Goal: Information Seeking & Learning: Learn about a topic

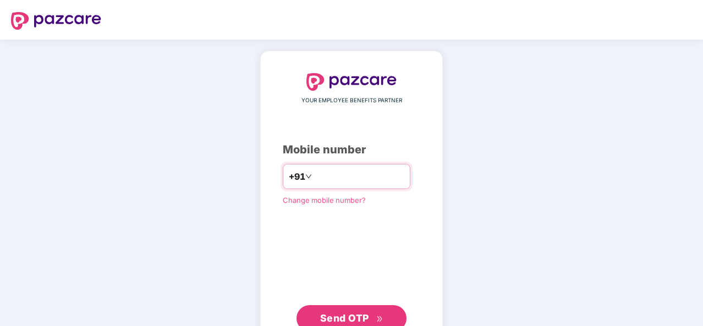
click at [343, 181] on input "number" at bounding box center [359, 177] width 90 height 18
type input "**********"
click at [343, 307] on button "Send OTP" at bounding box center [352, 318] width 110 height 26
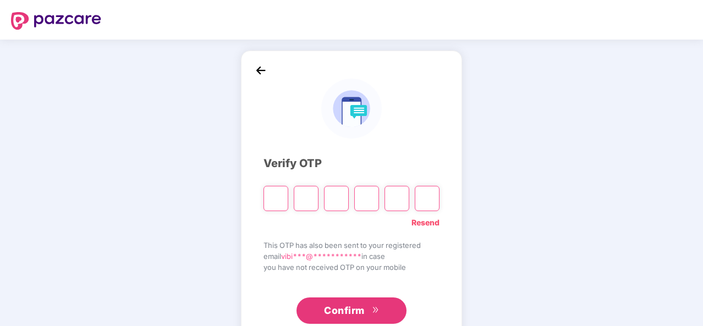
type input "*"
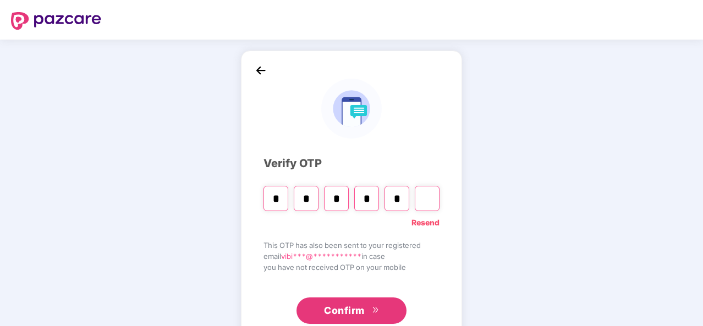
type input "*"
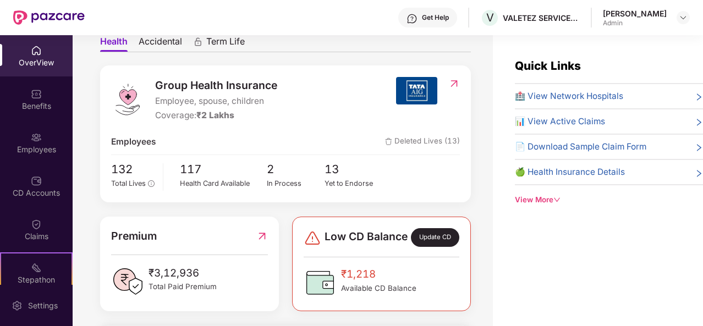
scroll to position [110, 0]
click at [404, 184] on div "132 Total Lives 117 Health Card Available 2 In Process 13 Yet to Endorse" at bounding box center [285, 175] width 348 height 31
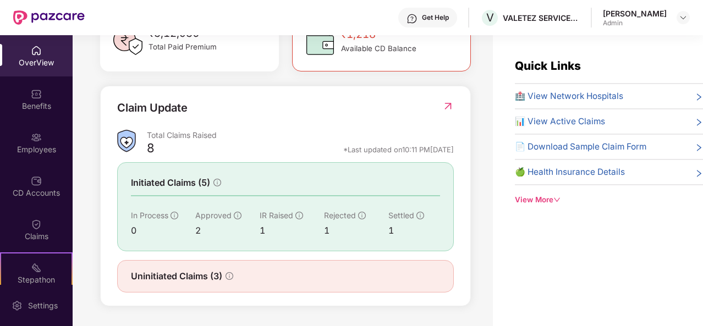
scroll to position [22, 0]
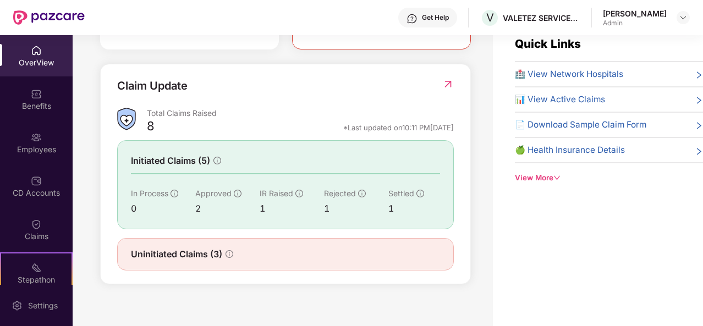
click at [445, 85] on img at bounding box center [449, 84] width 12 height 11
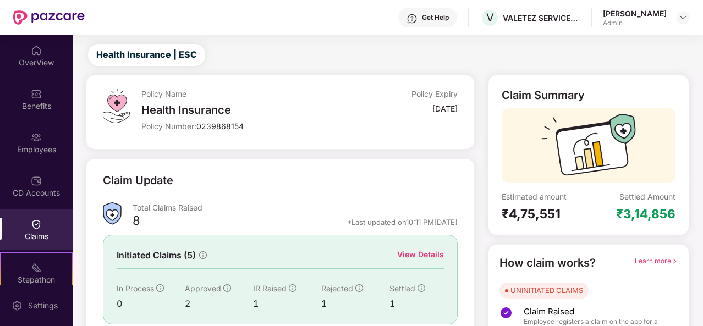
click at [334, 150] on div "Policy Name Health Insurance Policy Number: 0239868154 Policy Expiry [DATE] Cla…" at bounding box center [280, 242] width 402 height 334
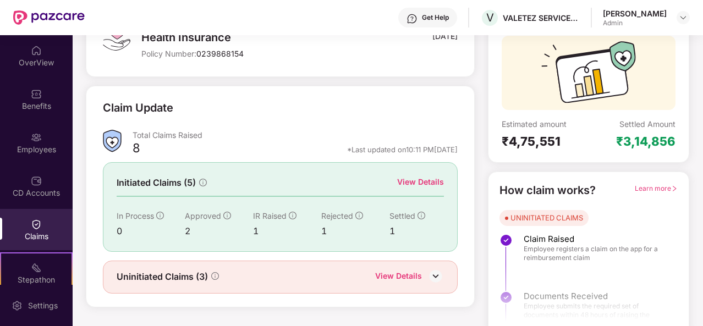
scroll to position [103, 0]
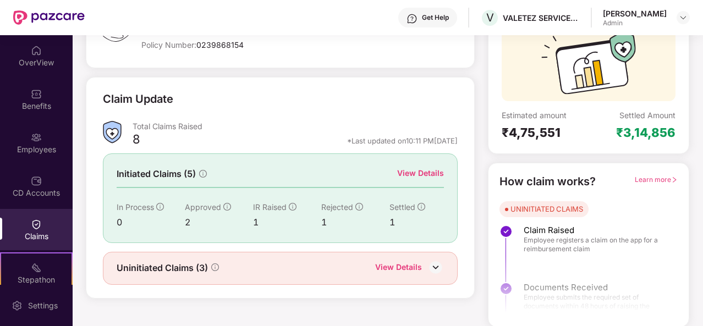
click at [419, 174] on div "View Details" at bounding box center [420, 173] width 47 height 12
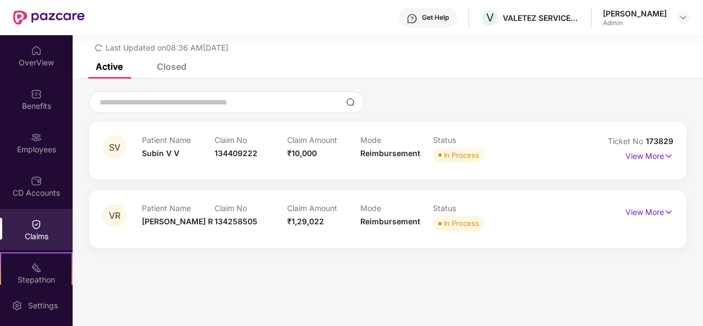
scroll to position [35, 0]
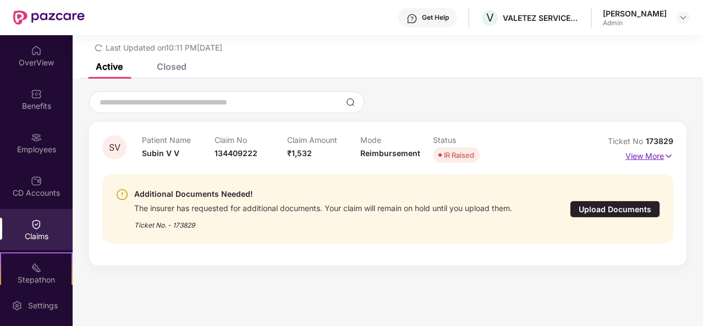
click at [643, 154] on p "View More" at bounding box center [650, 155] width 48 height 15
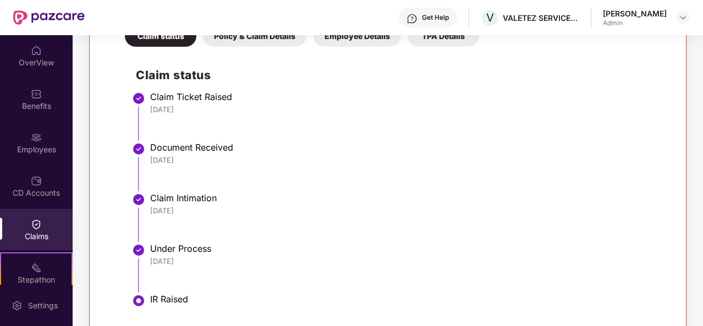
scroll to position [316, 0]
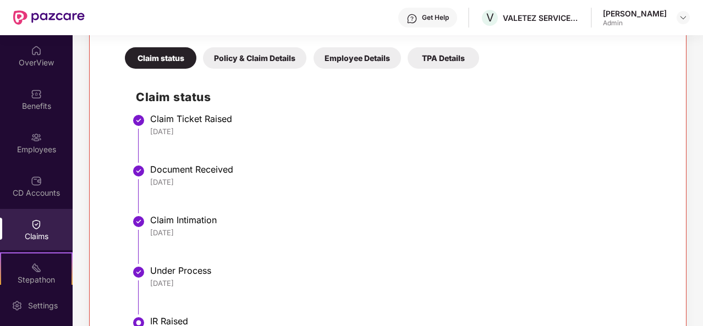
click at [240, 54] on div "Policy & Claim Details" at bounding box center [254, 57] width 103 height 21
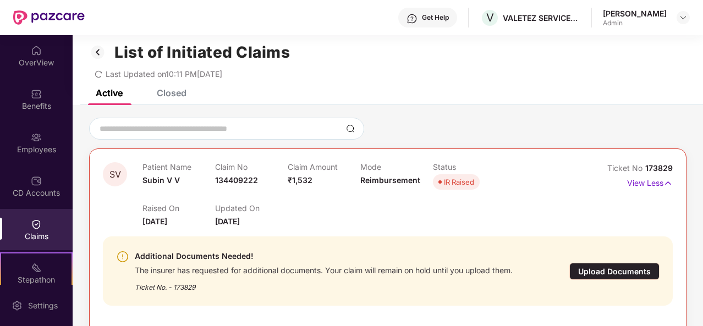
scroll to position [0, 0]
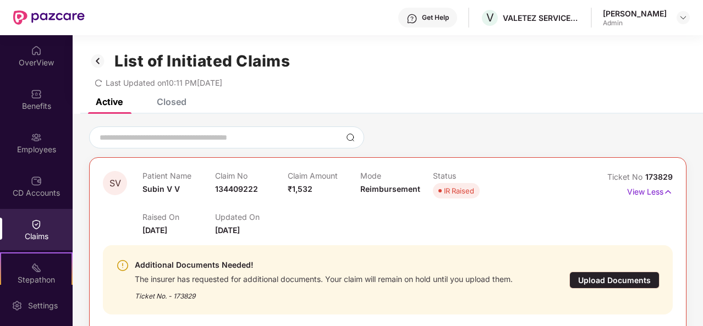
click at [174, 101] on div "Closed" at bounding box center [172, 101] width 30 height 11
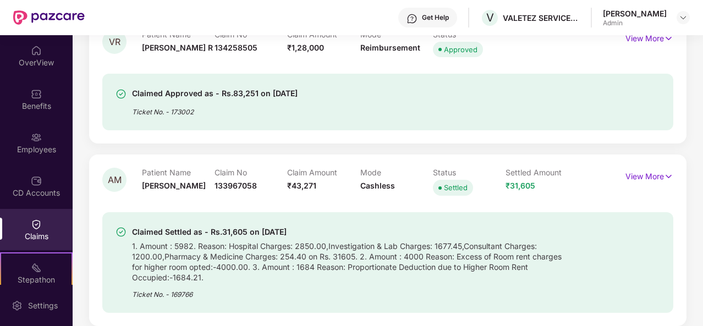
scroll to position [176, 0]
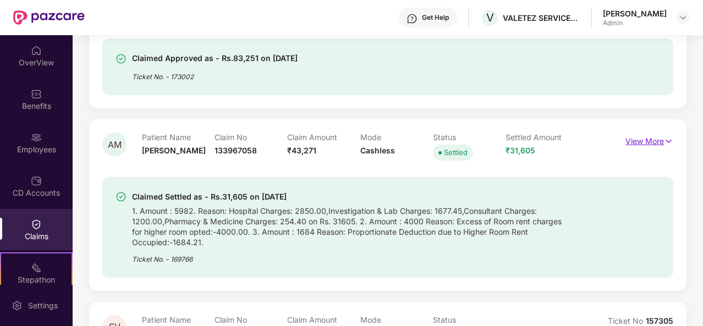
click at [643, 141] on p "View More" at bounding box center [650, 140] width 48 height 15
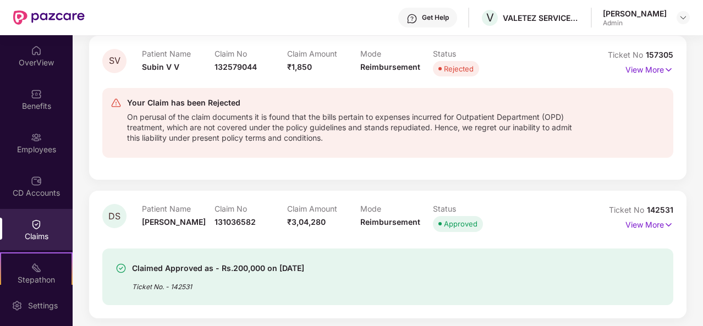
scroll to position [718, 0]
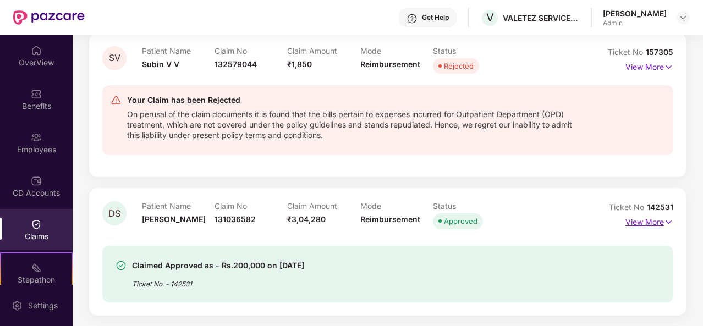
click at [651, 221] on p "View More" at bounding box center [650, 221] width 48 height 15
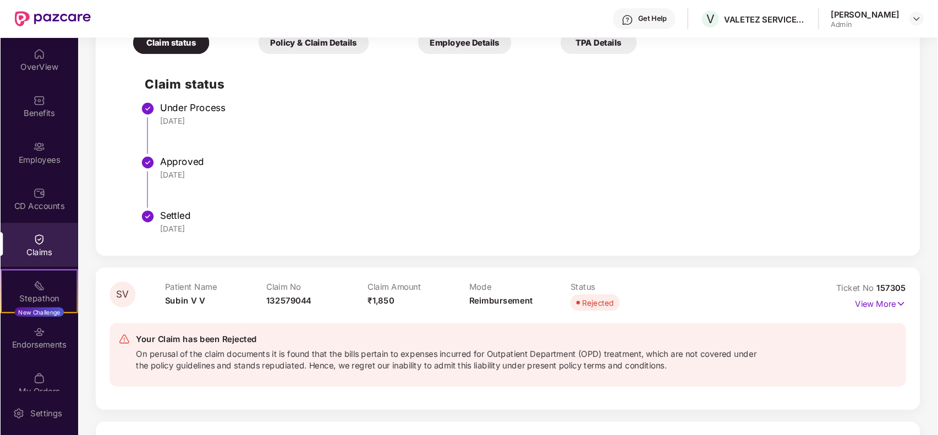
scroll to position [489, 0]
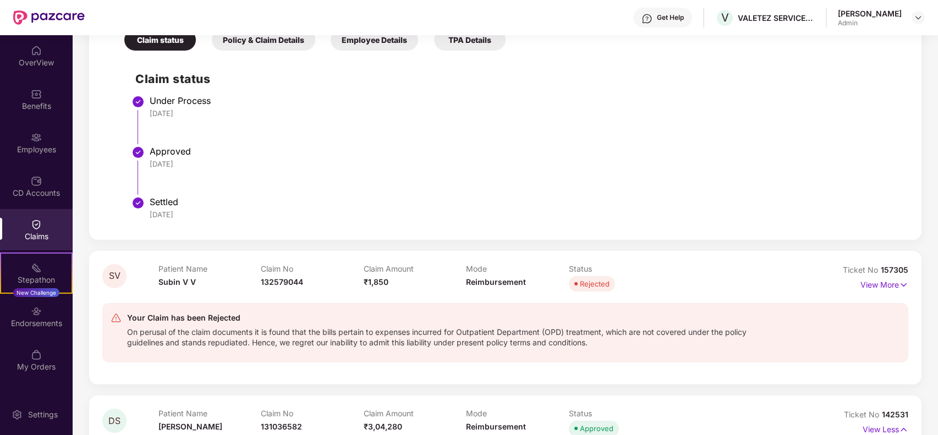
click at [555, 77] on h2 "Claim status" at bounding box center [516, 79] width 762 height 18
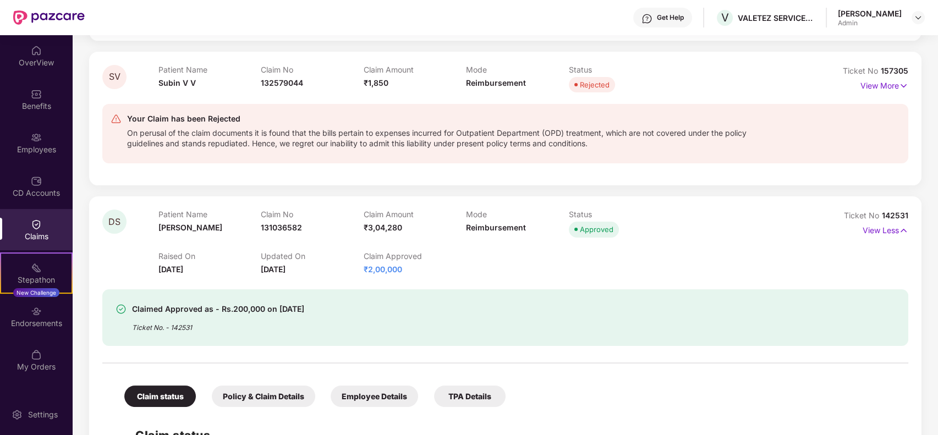
scroll to position [695, 0]
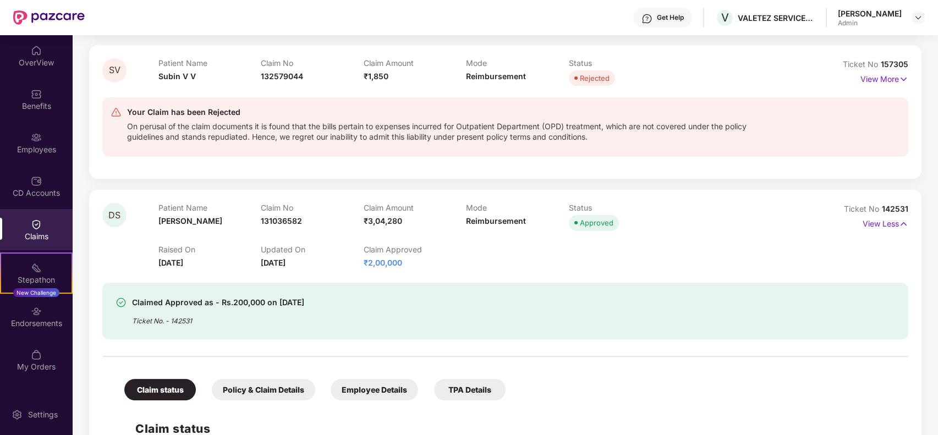
click at [703, 259] on div "DS Patient Name [PERSON_NAME] S Claim No 131036582 Claim Amount ₹3,04,280 Mode …" at bounding box center [505, 235] width 806 height 65
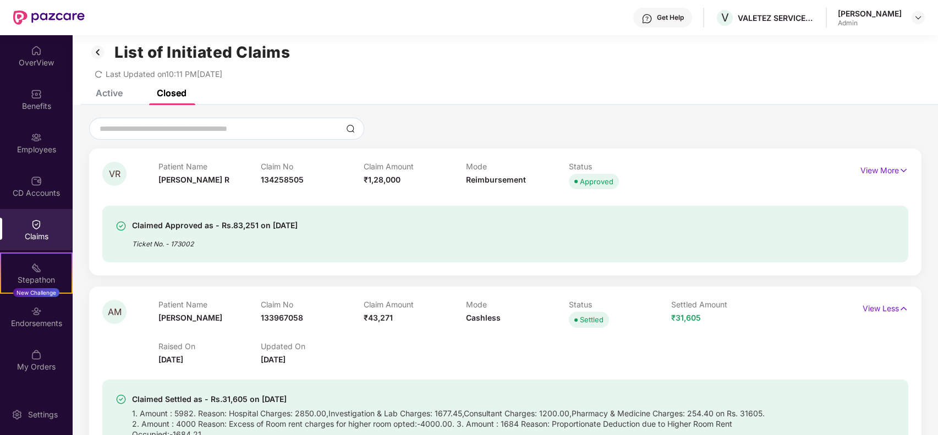
scroll to position [8, 0]
click at [703, 168] on p "View More" at bounding box center [885, 169] width 48 height 15
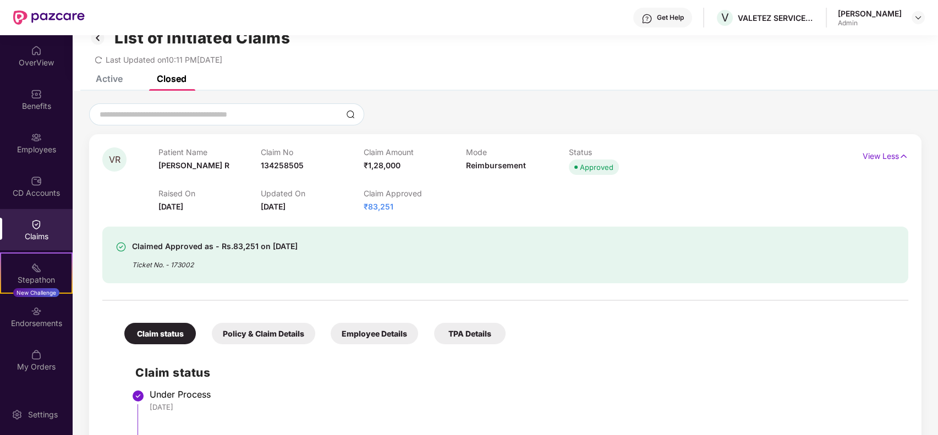
scroll to position [0, 0]
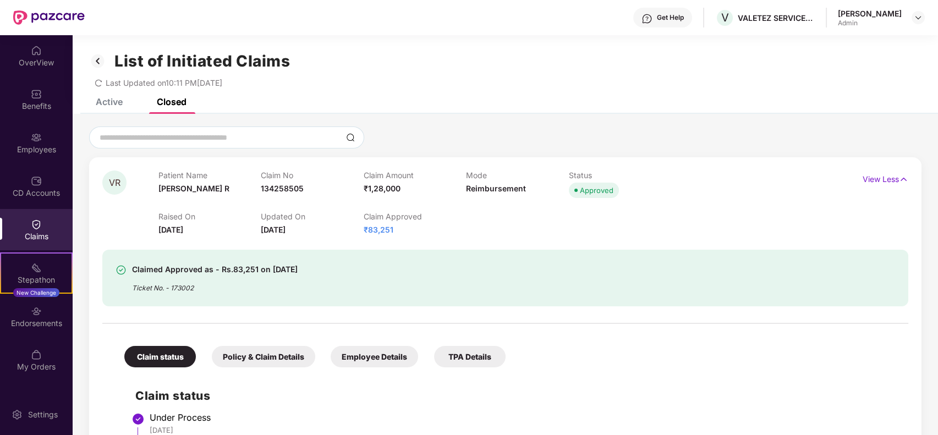
click at [101, 102] on div "Active" at bounding box center [109, 101] width 27 height 11
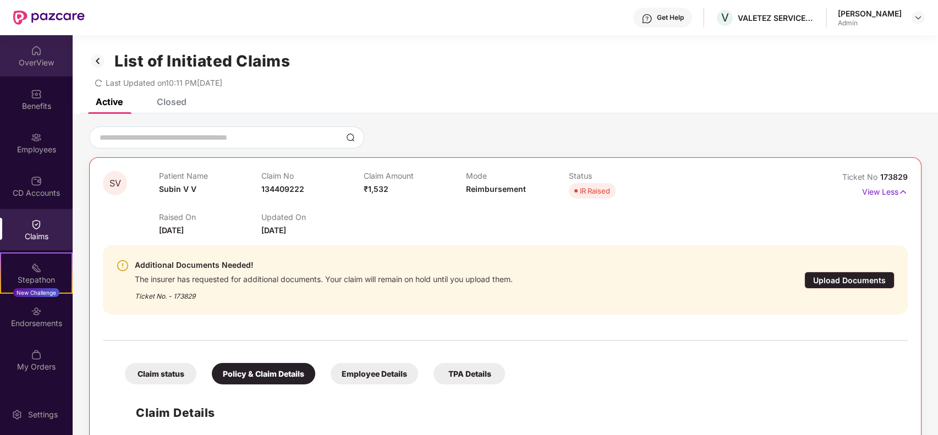
click at [32, 45] on img at bounding box center [36, 50] width 11 height 11
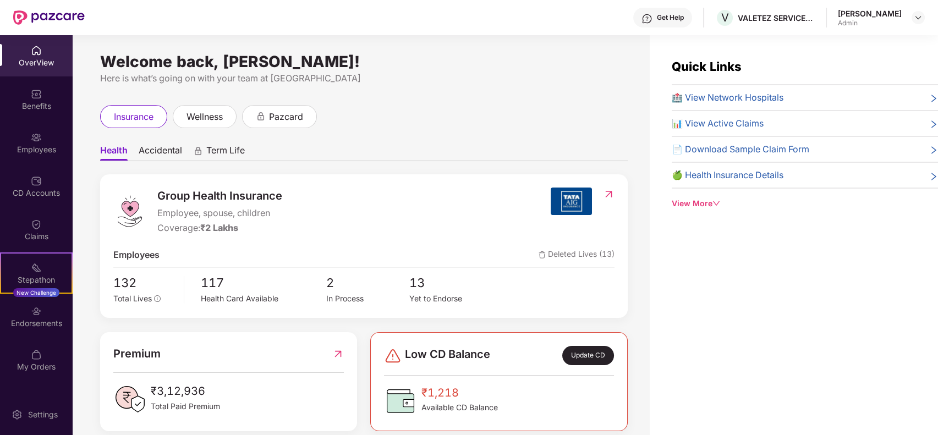
click at [703, 150] on icon "right" at bounding box center [934, 150] width 9 height 9
click at [682, 206] on div "View More" at bounding box center [805, 204] width 266 height 12
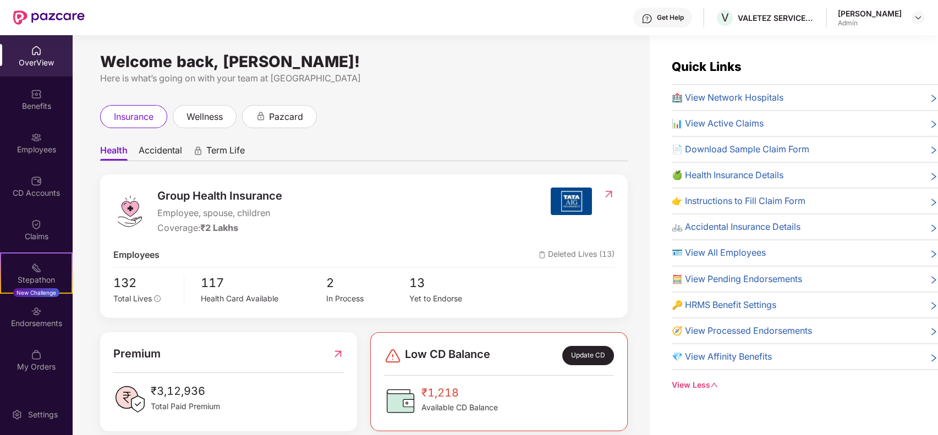
drag, startPoint x: 782, startPoint y: 167, endPoint x: 784, endPoint y: 173, distance: 6.8
click at [703, 173] on div "🏥 View Network Hospitals 📊 View Active Claims 📄 Download Sample Claim Form 🍏 He…" at bounding box center [805, 231] width 266 height 280
click at [703, 173] on span "🍏 Health Insurance Details" at bounding box center [728, 175] width 112 height 14
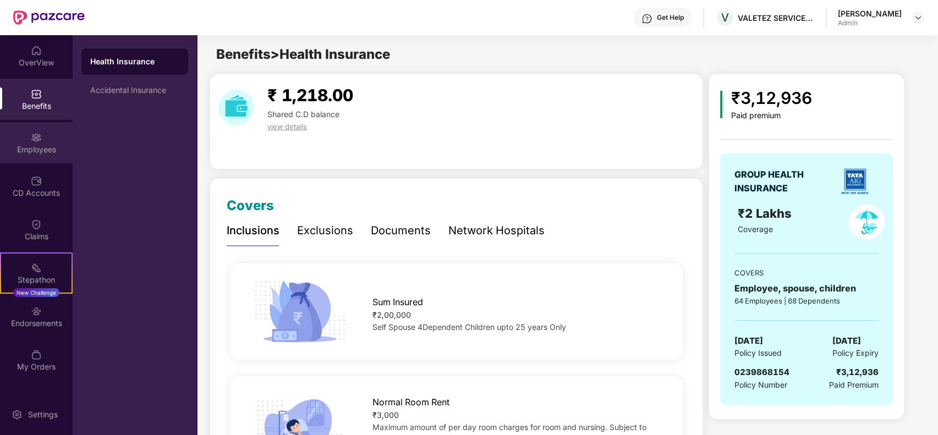
click at [31, 143] on div "Employees" at bounding box center [36, 142] width 73 height 41
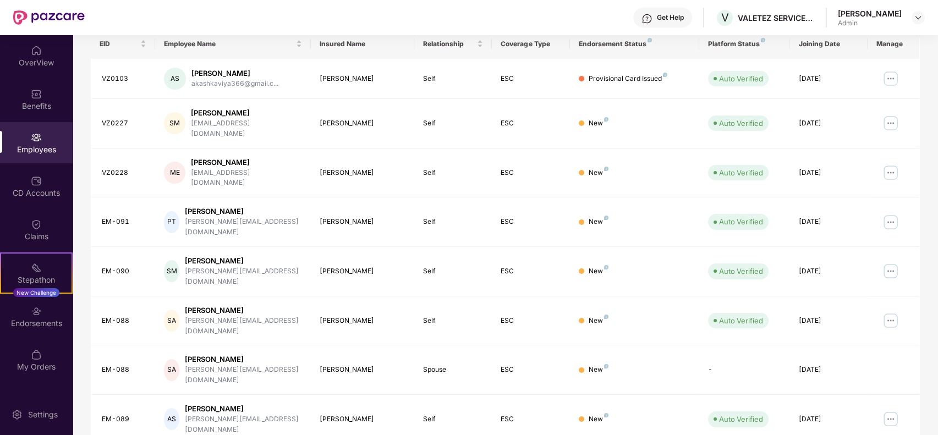
scroll to position [146, 0]
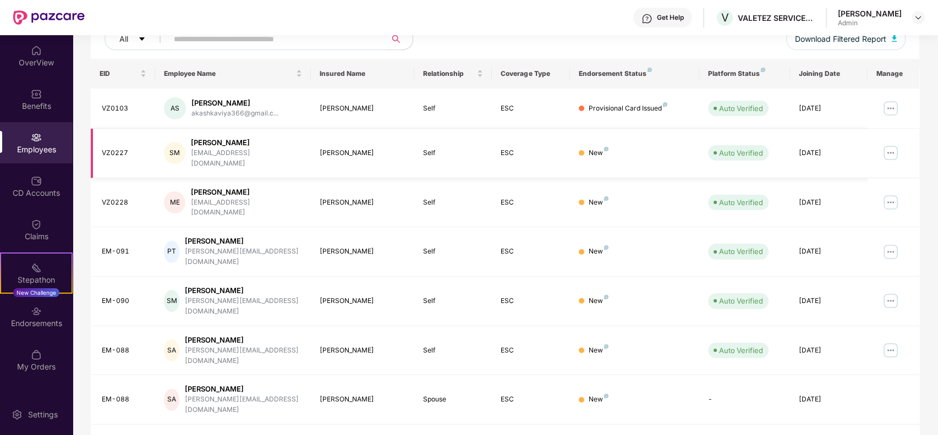
click at [703, 144] on img at bounding box center [891, 153] width 18 height 18
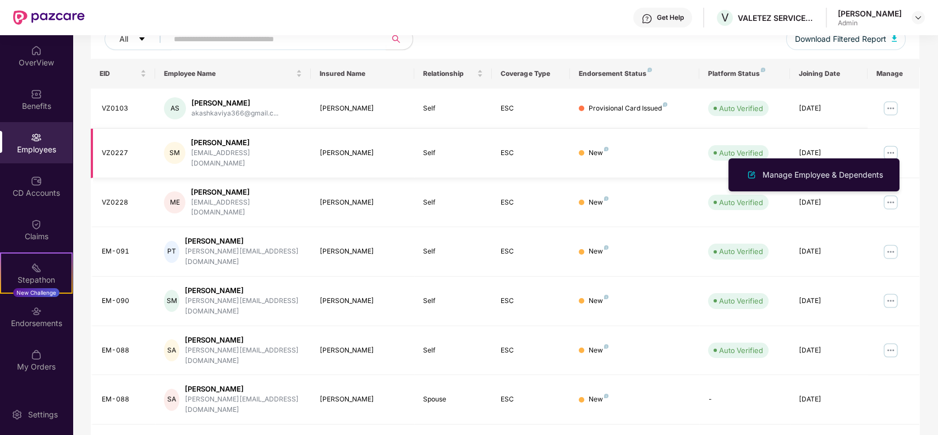
click at [198, 144] on div "[PERSON_NAME]" at bounding box center [246, 143] width 111 height 10
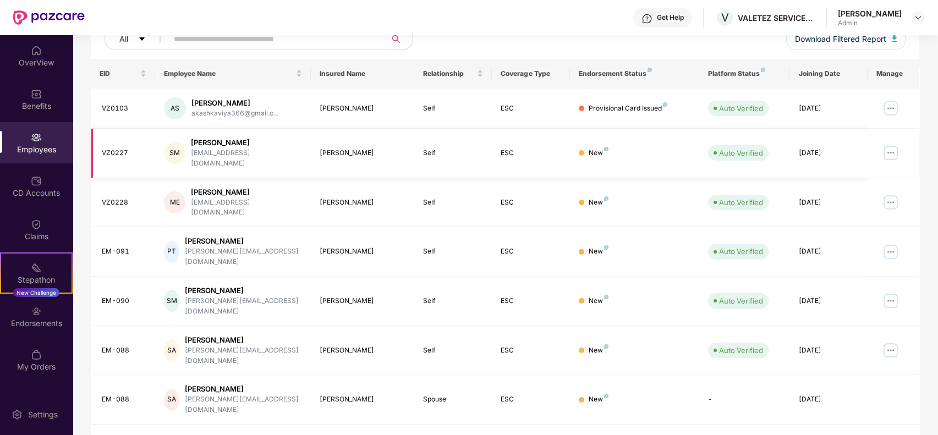
click at [102, 152] on div "VZ0227" at bounding box center [124, 153] width 45 height 10
drag, startPoint x: 934, startPoint y: 106, endPoint x: 936, endPoint y: 68, distance: 37.5
click at [703, 93] on div "Filters Group Health Insurance Employee Reports 64 Employees 31 Spouse 37 Child…" at bounding box center [505, 269] width 865 height 685
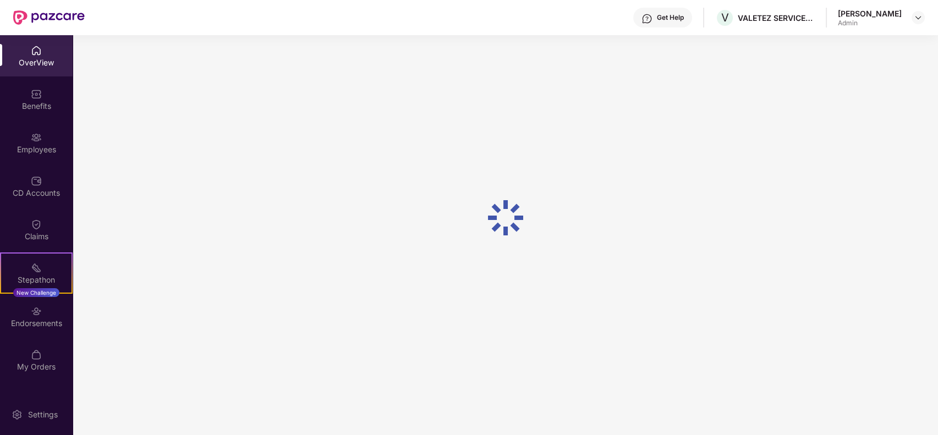
scroll to position [35, 0]
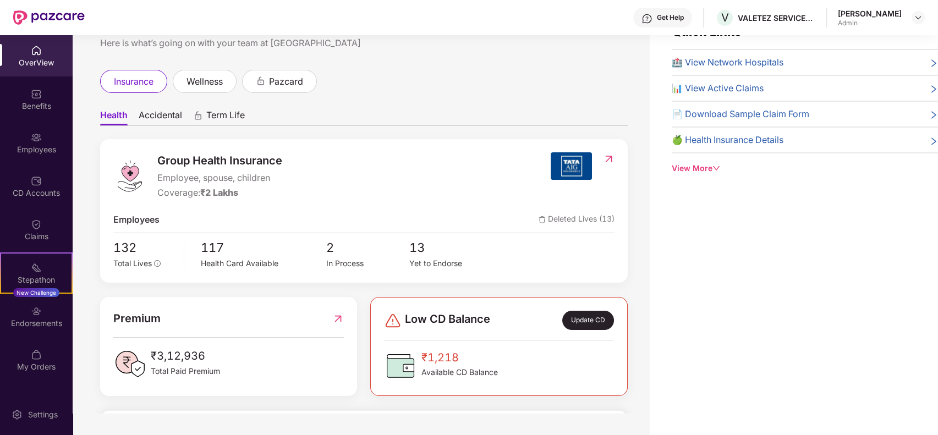
click at [28, 47] on div "OverView" at bounding box center [36, 55] width 73 height 41
click at [515, 105] on ul "Health Accidental Term Life" at bounding box center [364, 115] width 528 height 22
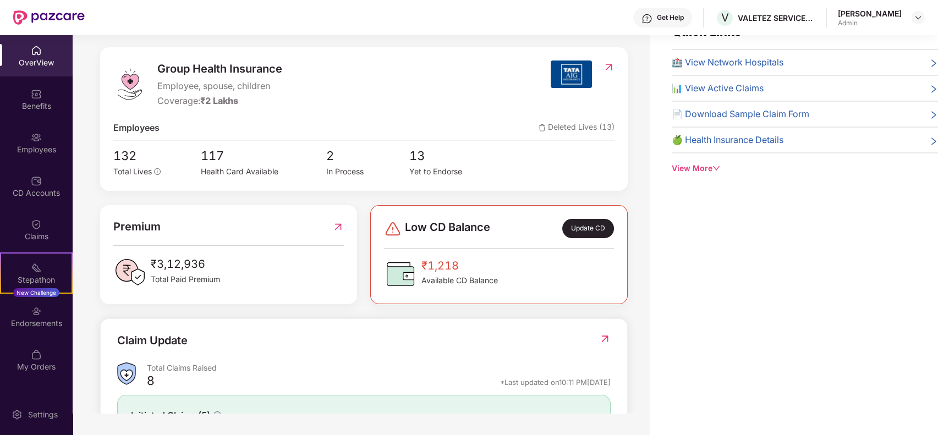
scroll to position [117, 0]
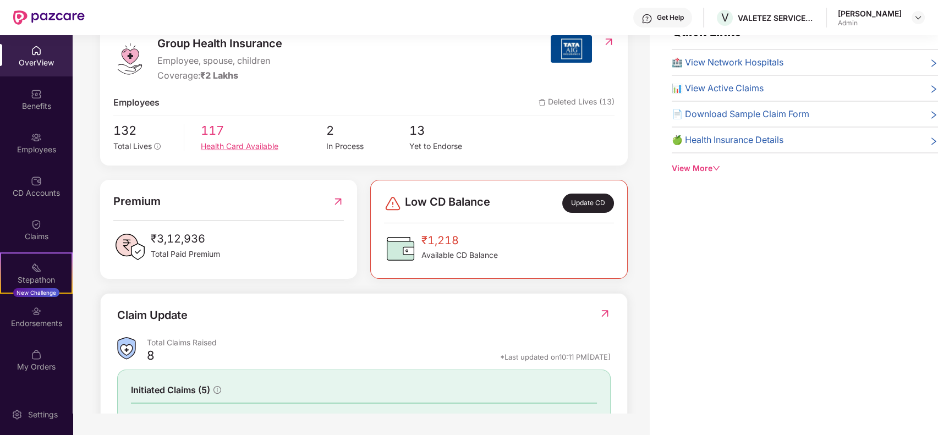
click at [221, 139] on span "117" at bounding box center [263, 130] width 125 height 19
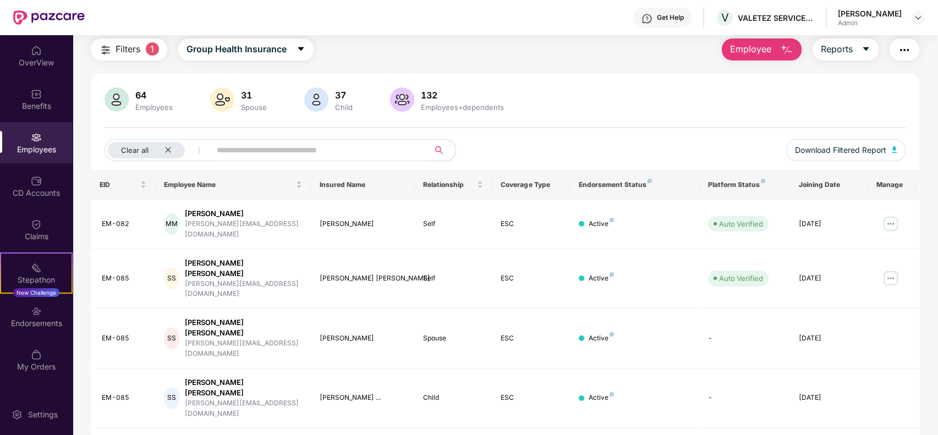
click at [254, 151] on input "text" at bounding box center [316, 150] width 198 height 17
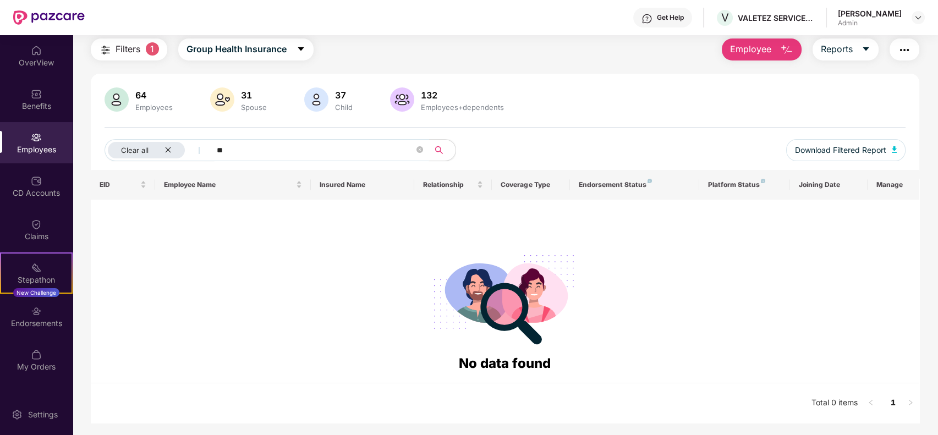
type input "*"
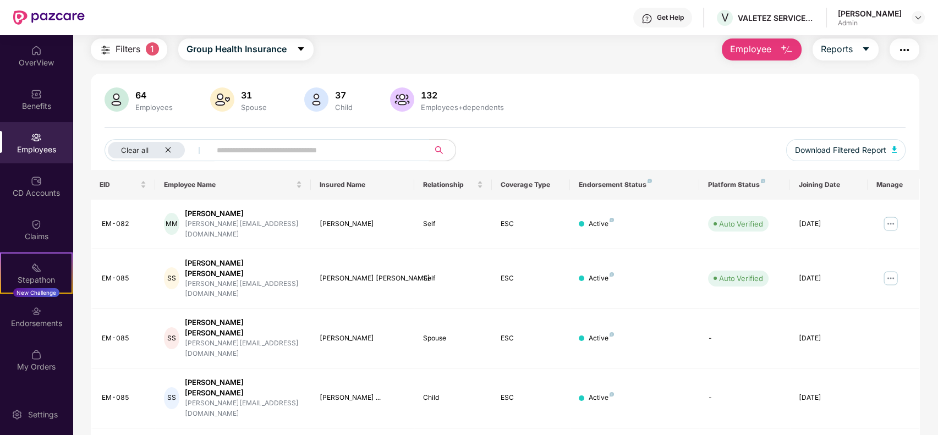
click at [555, 127] on div at bounding box center [506, 127] width 802 height 1
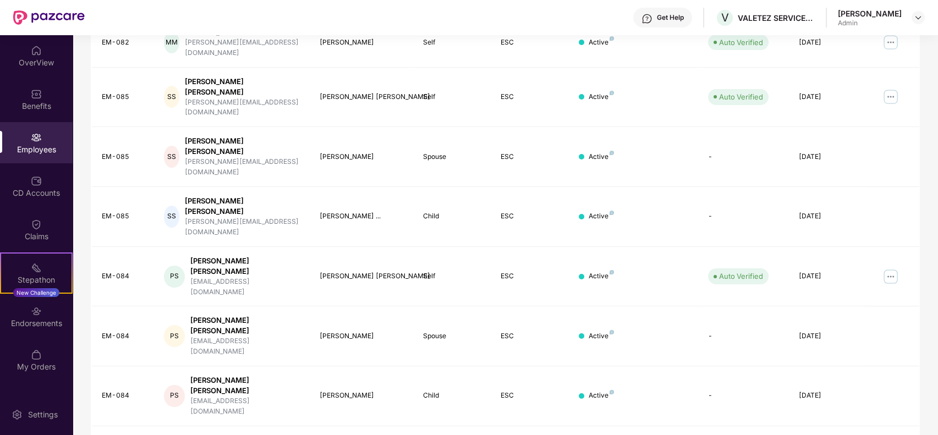
scroll to position [240, 0]
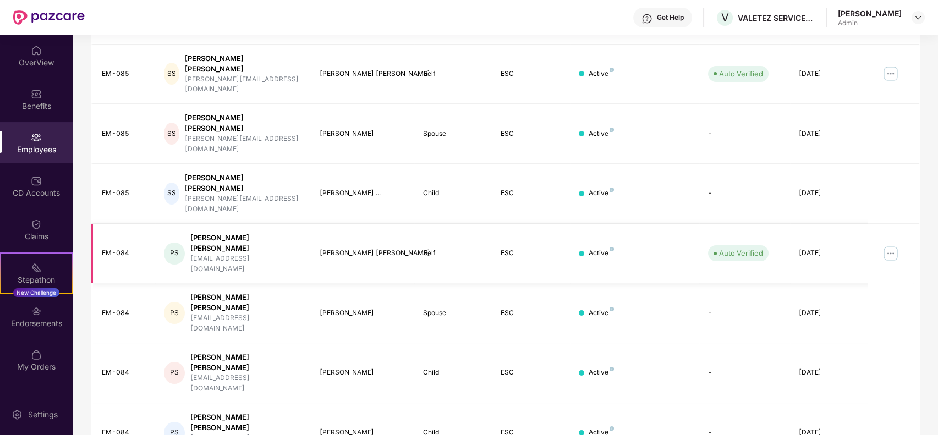
click at [703, 245] on img at bounding box center [891, 254] width 18 height 18
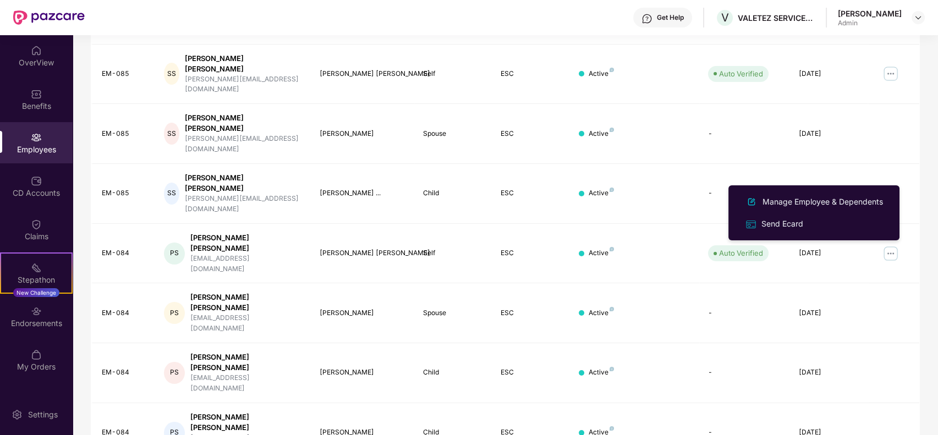
click at [703, 143] on div "Filters 1 Group Health Insurance Employee Reports 64 Employees 31 Spouse 37 Chi…" at bounding box center [505, 218] width 865 height 768
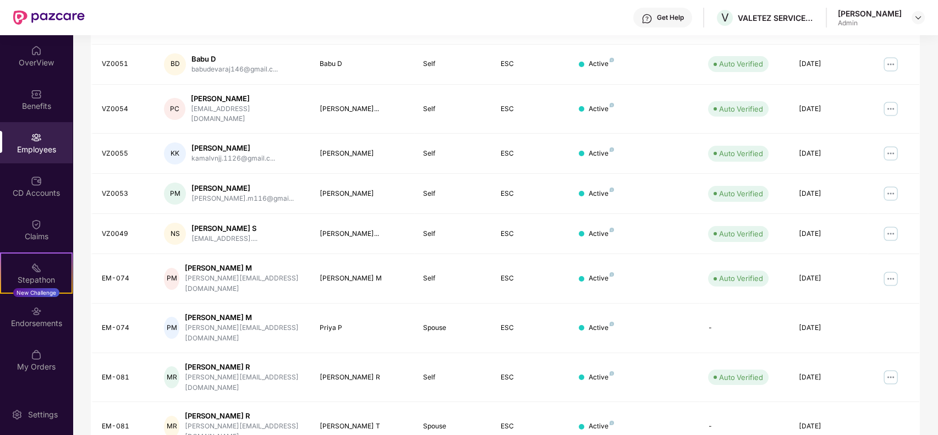
drag, startPoint x: 934, startPoint y: 340, endPoint x: 936, endPoint y: 253, distance: 86.4
click at [703, 253] on div "Filters 1 Group Health Insurance Employee Reports 64 Employees 31 Spouse 37 Chi…" at bounding box center [505, 163] width 865 height 658
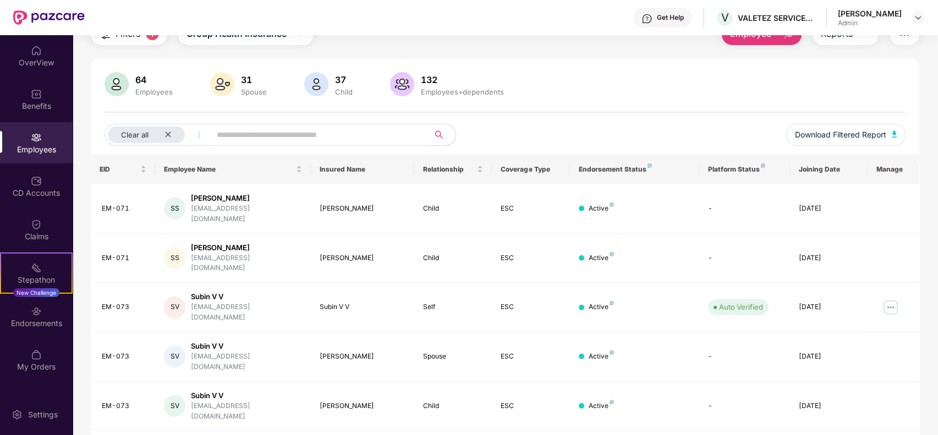
scroll to position [0, 0]
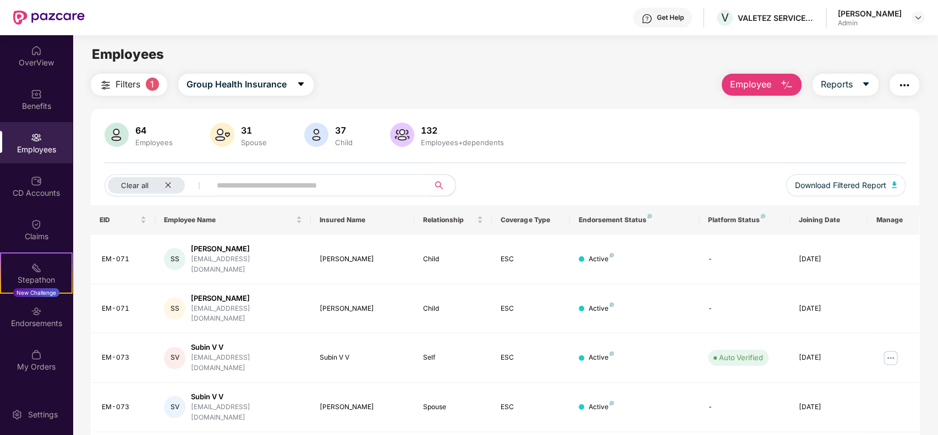
click at [125, 136] on img at bounding box center [117, 135] width 24 height 24
click at [166, 184] on icon "close" at bounding box center [168, 185] width 7 height 7
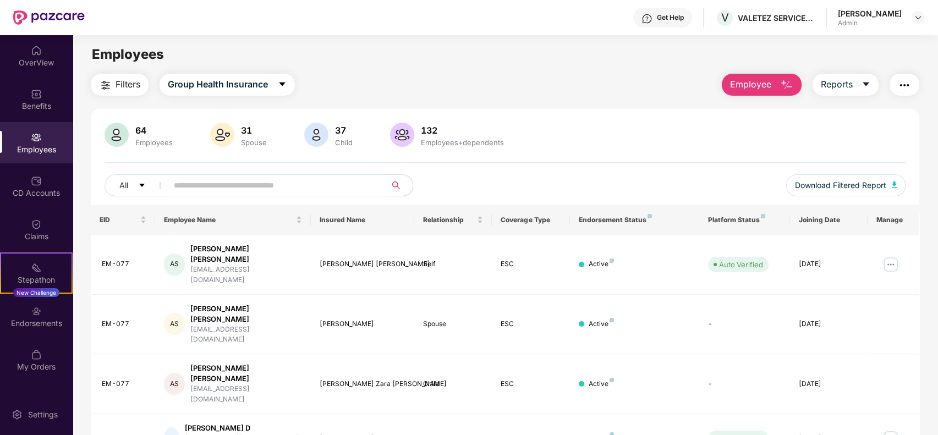
click at [128, 127] on img at bounding box center [117, 135] width 24 height 24
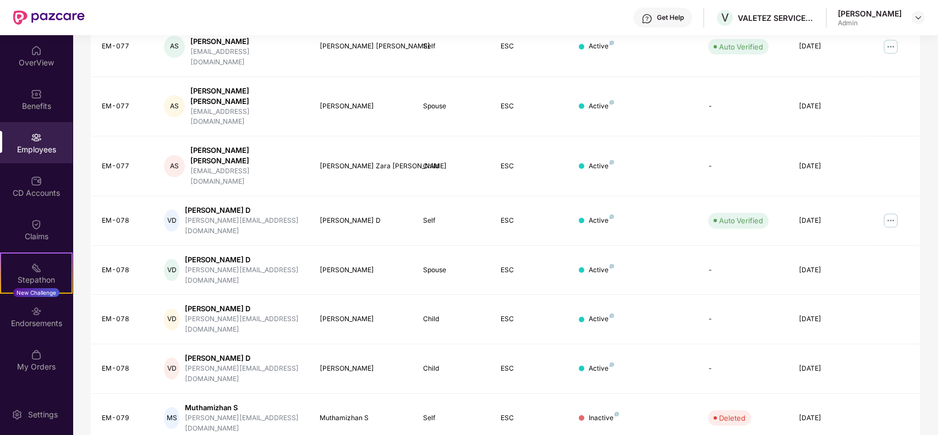
scroll to position [240, 0]
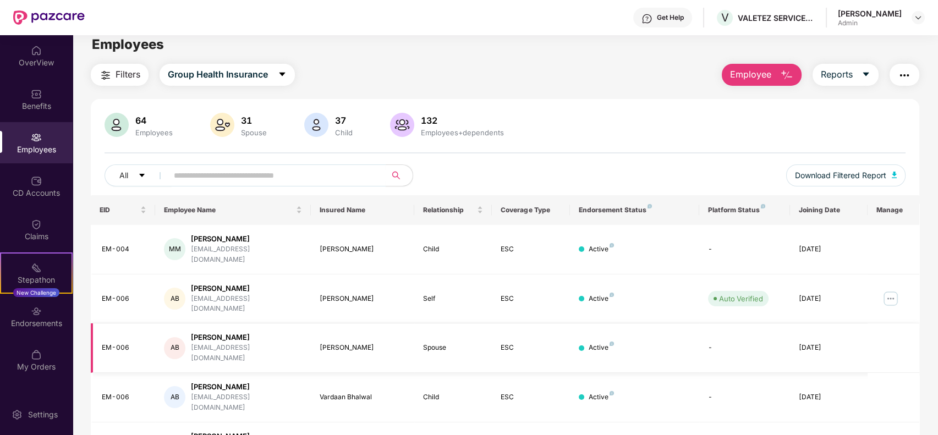
scroll to position [40, 0]
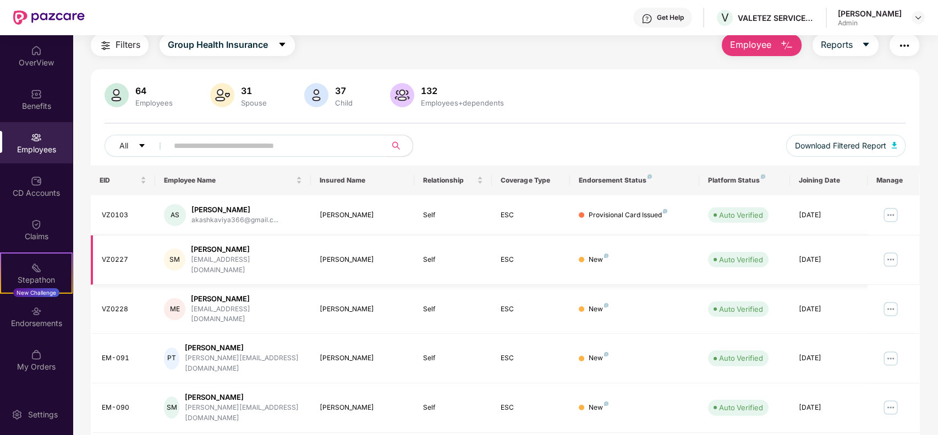
click at [703, 253] on img at bounding box center [891, 260] width 18 height 18
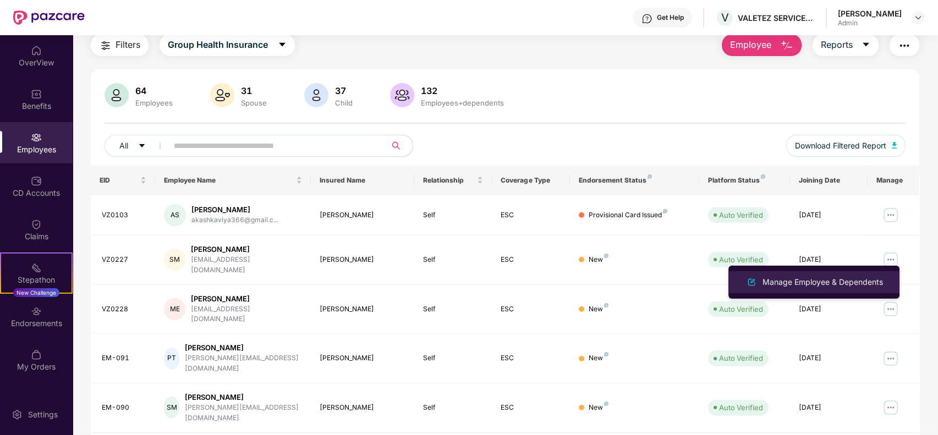
click at [703, 280] on div "Manage Employee & Dependents" at bounding box center [823, 282] width 125 height 12
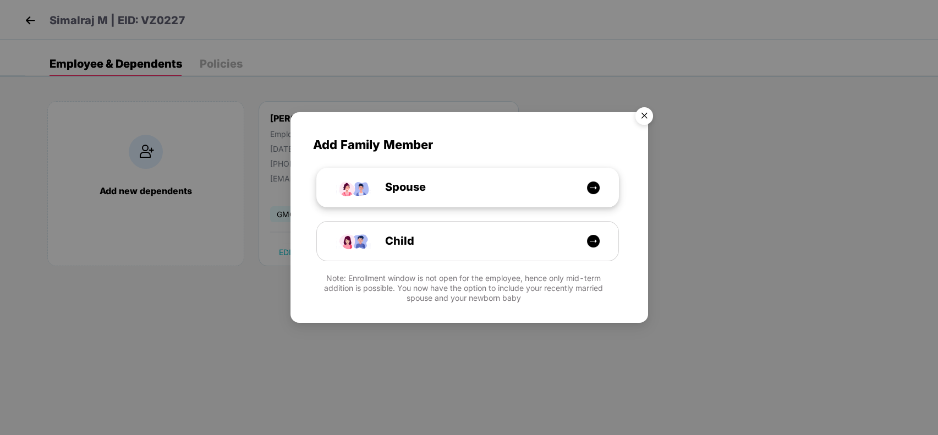
click at [593, 186] on img at bounding box center [594, 188] width 14 height 14
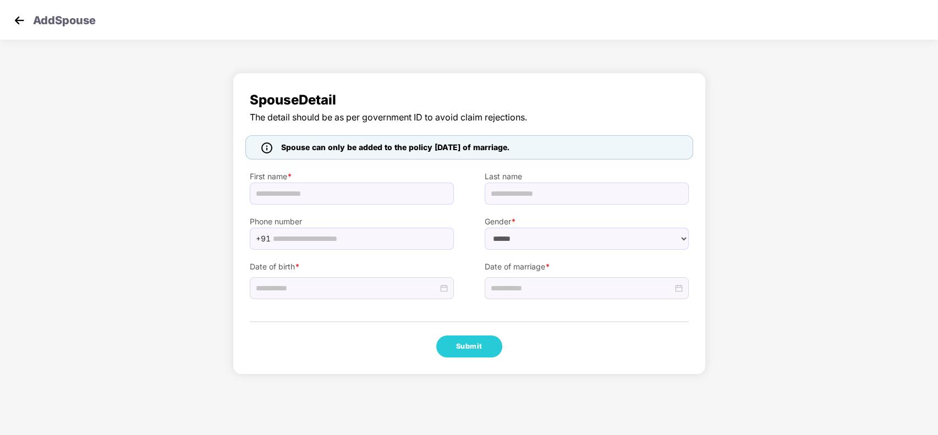
click at [26, 23] on img at bounding box center [19, 20] width 17 height 17
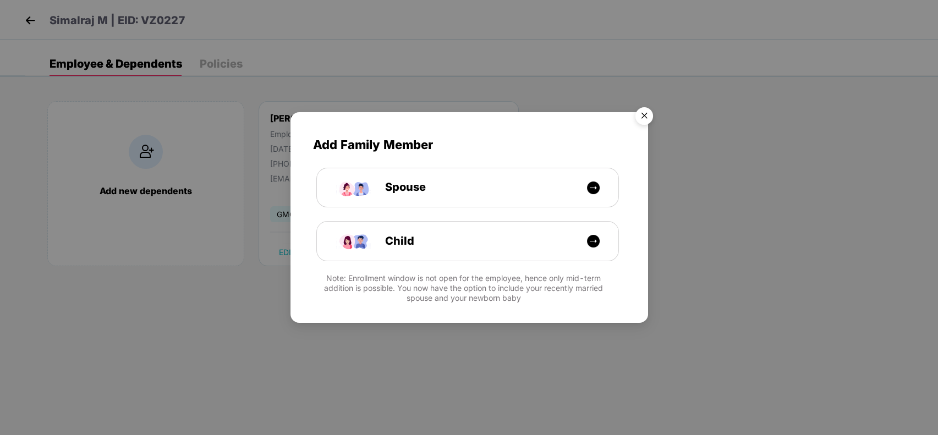
click at [649, 119] on img "Close" at bounding box center [644, 117] width 31 height 31
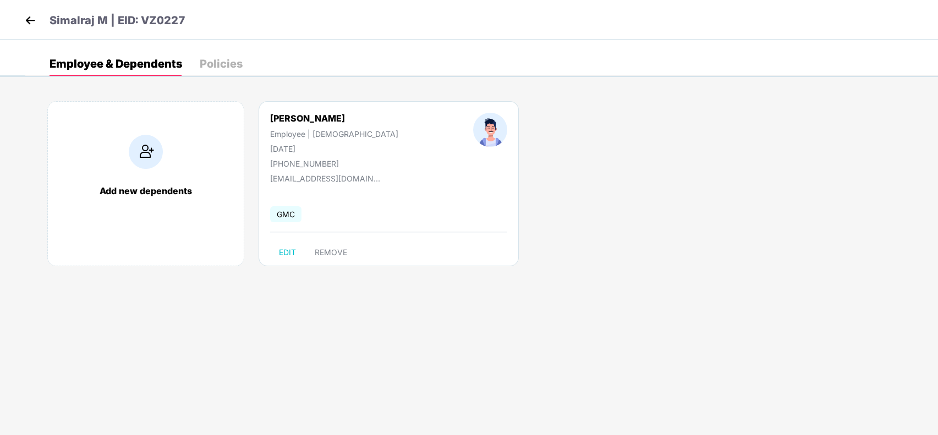
click at [304, 144] on div "[DATE]" at bounding box center [334, 148] width 128 height 9
click at [297, 115] on div "[PERSON_NAME]" at bounding box center [334, 118] width 128 height 11
click at [215, 70] on div "Policies" at bounding box center [221, 64] width 43 height 24
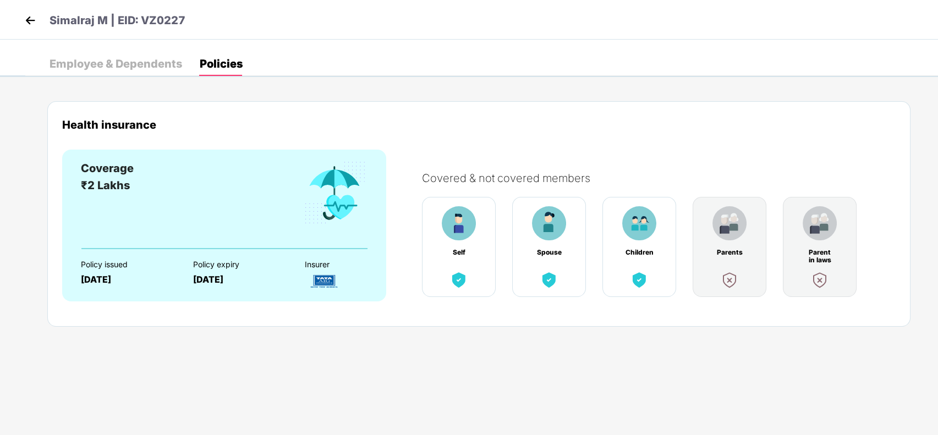
click at [460, 149] on div "Health insurance" at bounding box center [479, 133] width 834 height 31
click at [105, 62] on div "Employee & Dependents" at bounding box center [116, 63] width 133 height 11
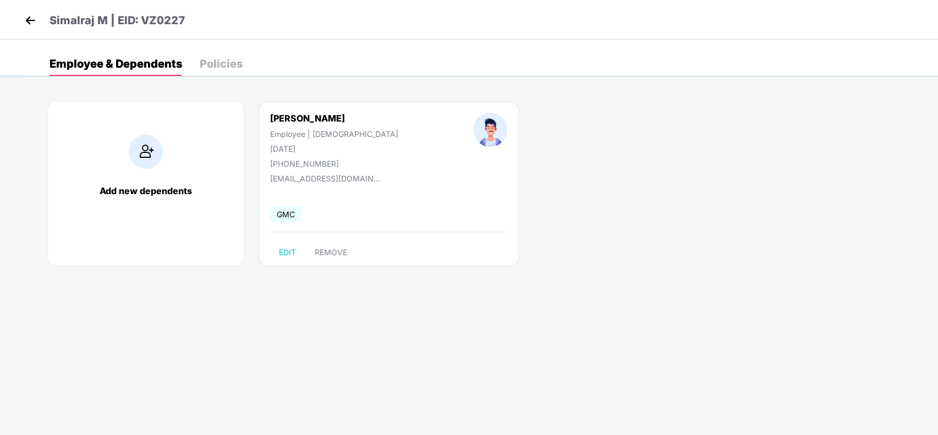
click at [214, 67] on div "Policies" at bounding box center [221, 63] width 43 height 11
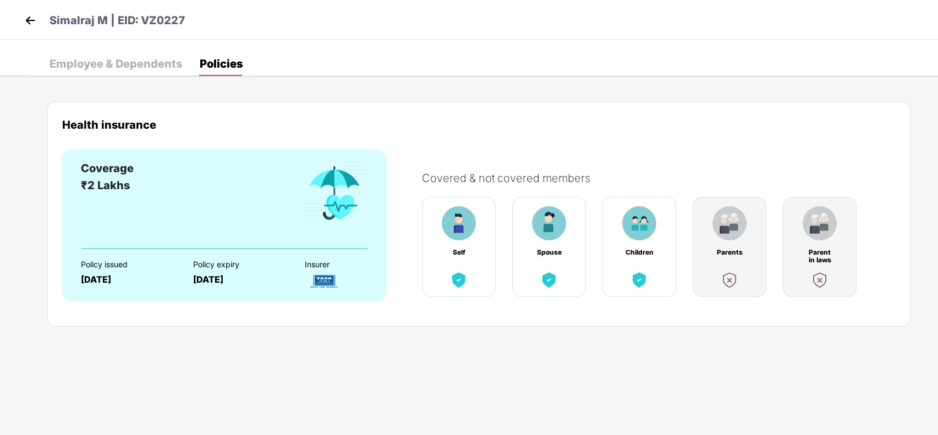
click at [30, 20] on img at bounding box center [30, 20] width 17 height 17
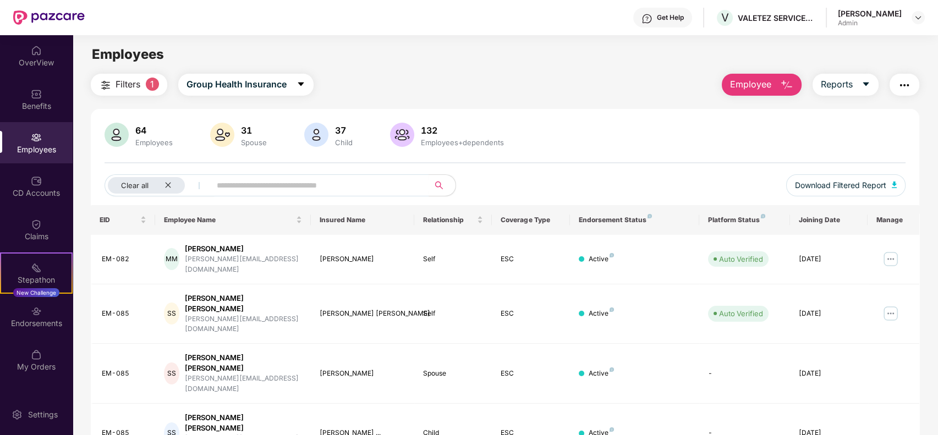
click at [132, 83] on span "Filters" at bounding box center [128, 85] width 25 height 14
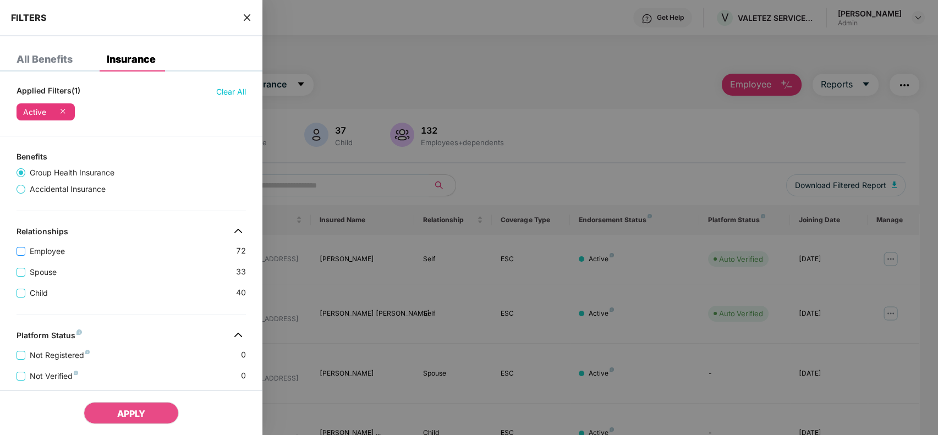
click at [63, 246] on label "Employee" at bounding box center [43, 251] width 53 height 12
click at [112, 326] on button "APPLY" at bounding box center [131, 413] width 95 height 22
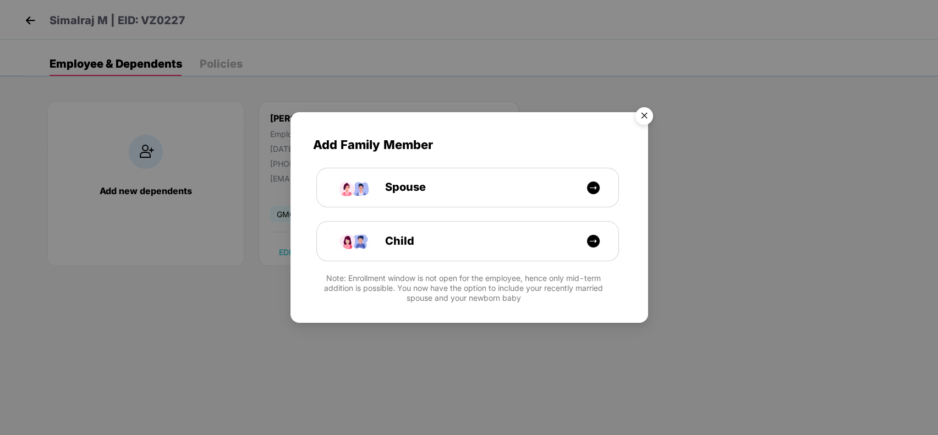
click at [638, 113] on img "Close" at bounding box center [644, 117] width 31 height 31
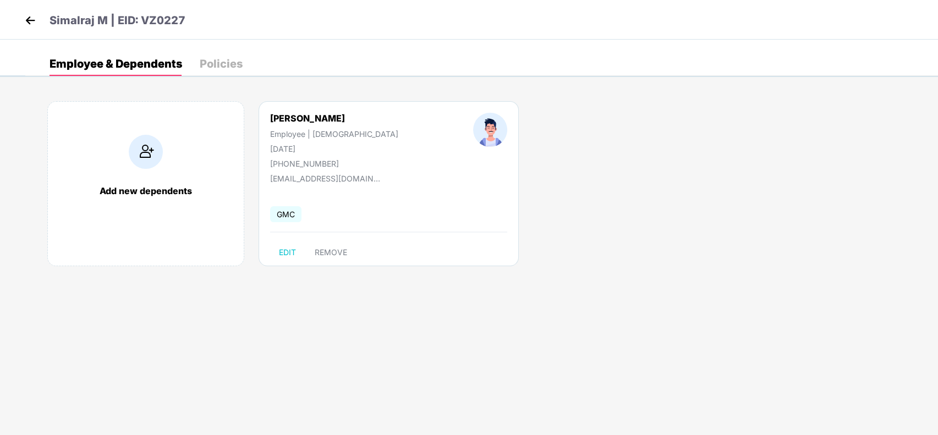
click at [225, 67] on div "Policies" at bounding box center [221, 63] width 43 height 11
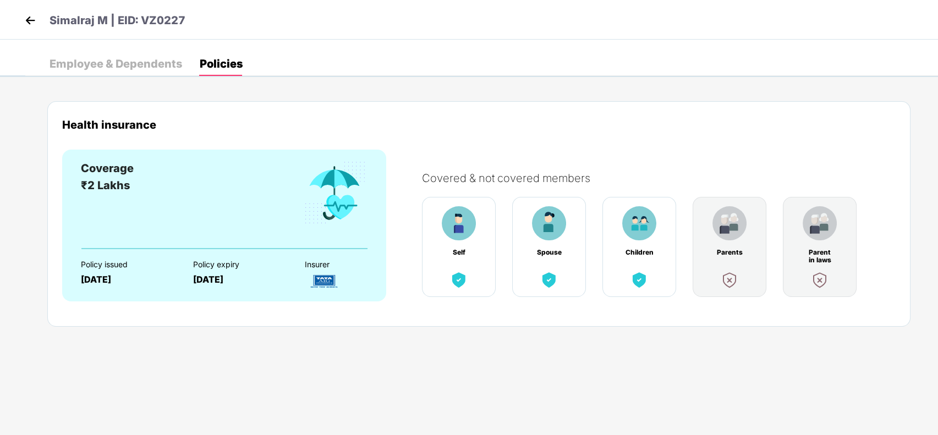
click at [24, 22] on img at bounding box center [30, 20] width 17 height 17
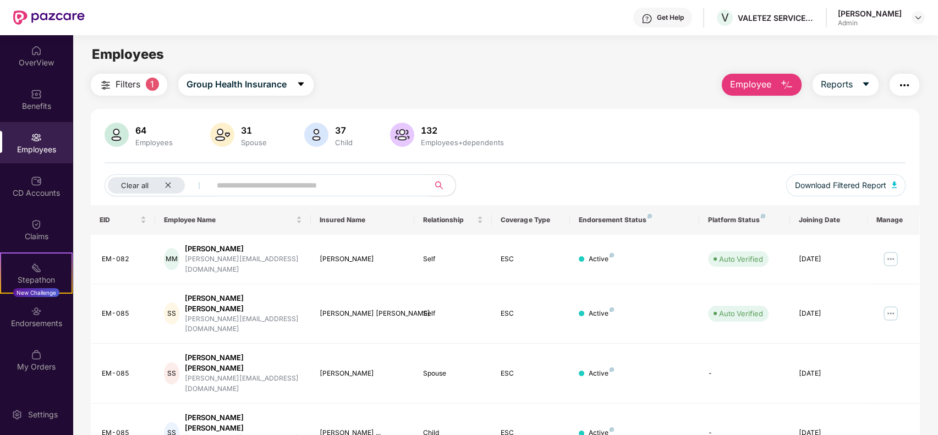
click at [280, 181] on input "text" at bounding box center [316, 185] width 198 height 17
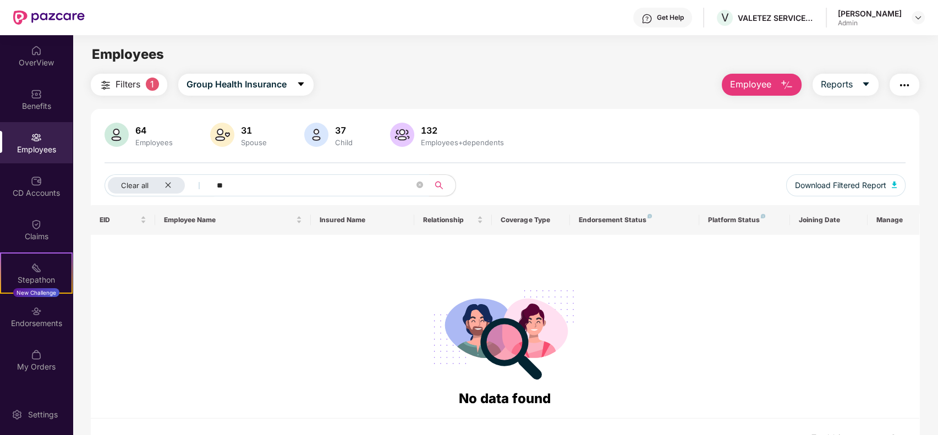
type input "*"
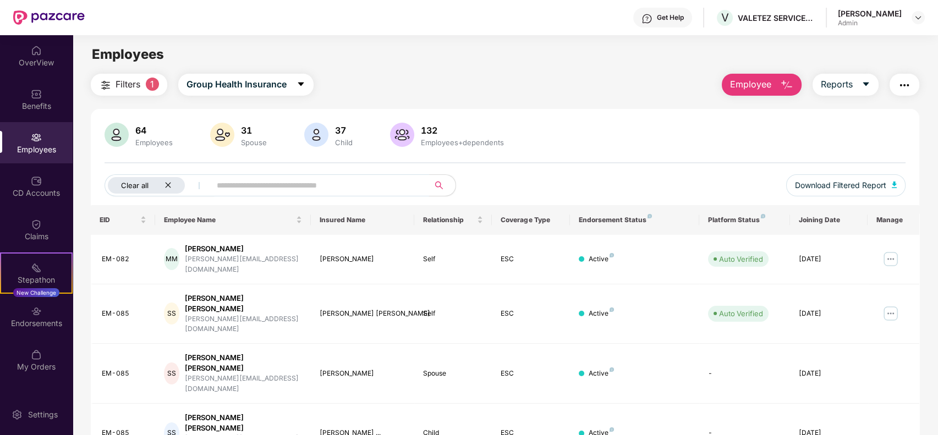
click at [168, 184] on icon "close" at bounding box center [168, 186] width 6 height 6
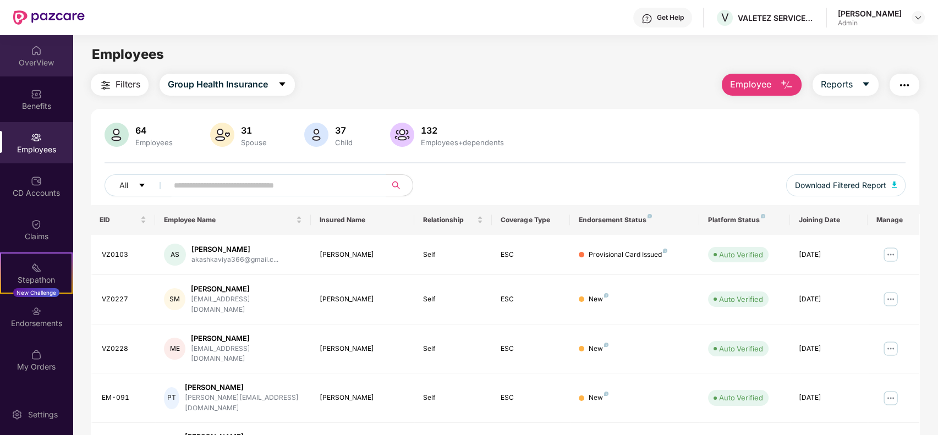
click at [35, 59] on div "OverView" at bounding box center [36, 62] width 73 height 11
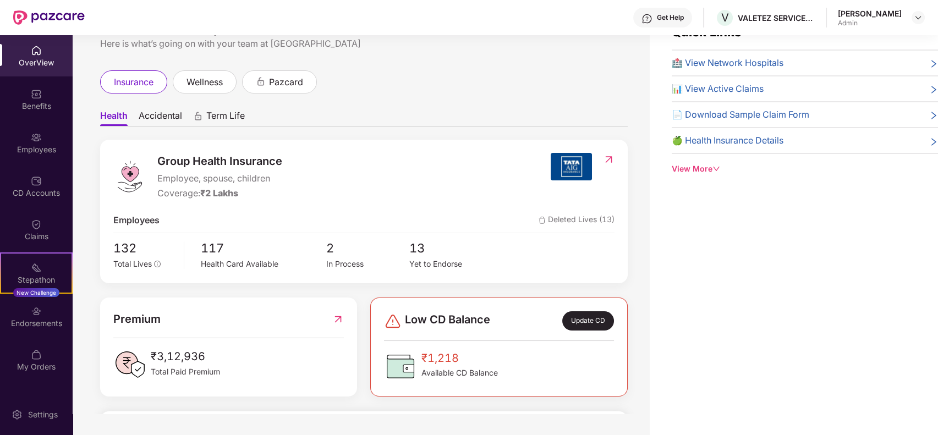
scroll to position [35, 0]
click at [141, 260] on span "Total Lives" at bounding box center [132, 263] width 39 height 9
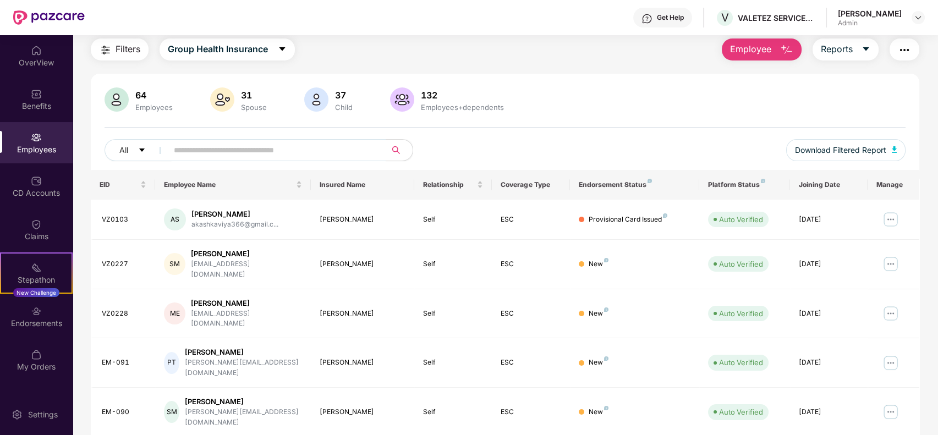
scroll to position [64, 0]
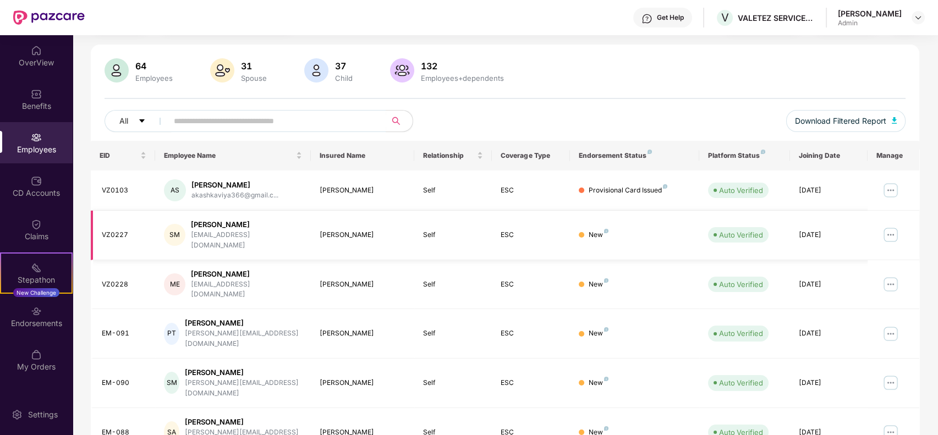
click at [703, 230] on img at bounding box center [891, 235] width 18 height 18
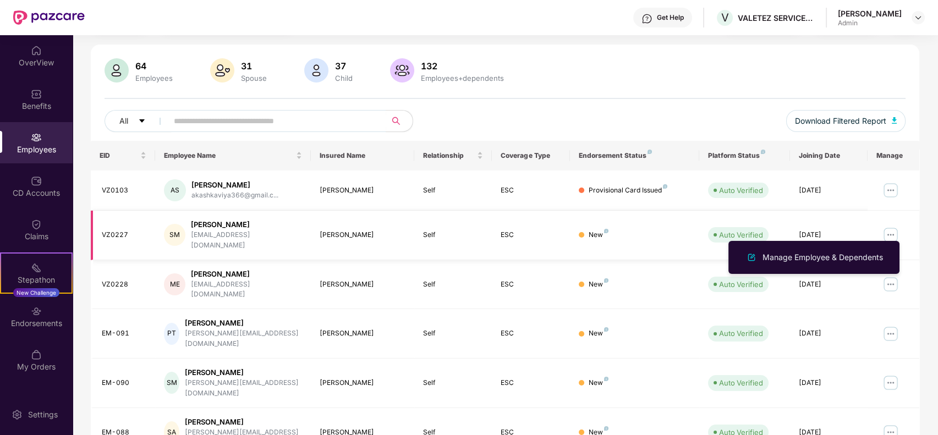
click at [116, 230] on div "VZ0227" at bounding box center [124, 235] width 45 height 10
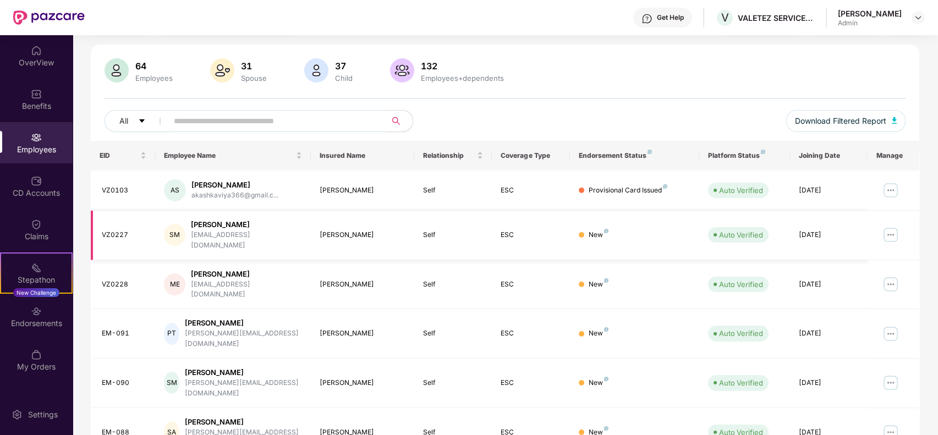
click at [116, 230] on div "VZ0227" at bounding box center [124, 235] width 45 height 10
click at [30, 50] on div "OverView" at bounding box center [36, 55] width 73 height 41
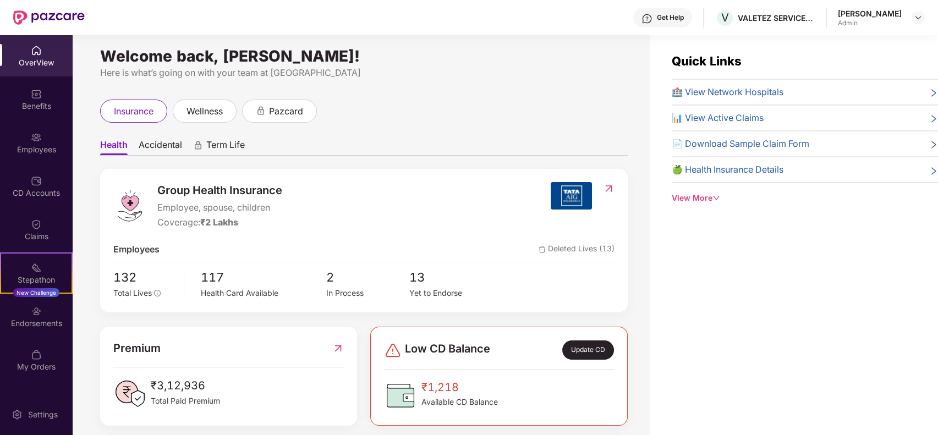
scroll to position [0, 0]
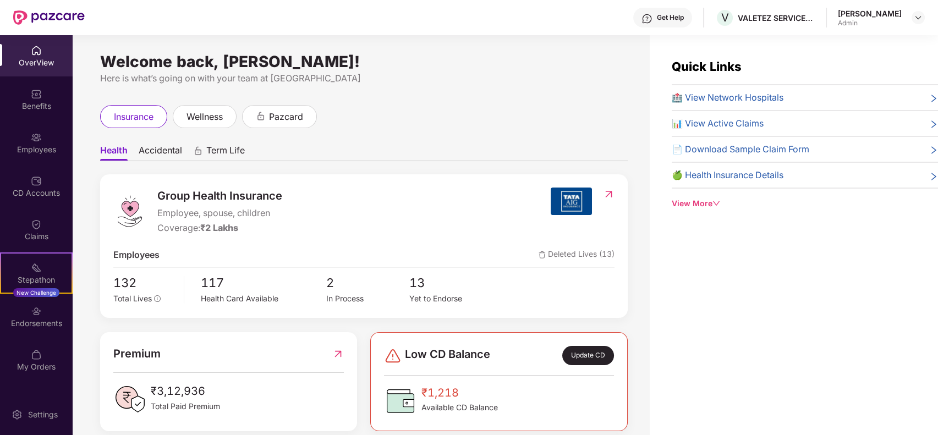
click at [36, 48] on img at bounding box center [36, 50] width 11 height 11
